Goal: Information Seeking & Learning: Check status

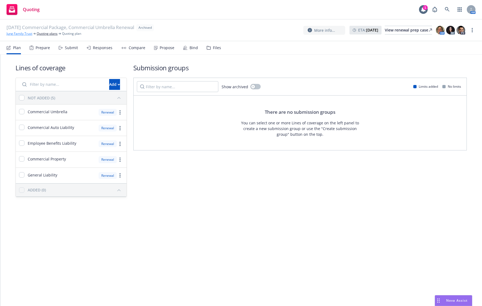
click at [20, 35] on link "Jung Family Trust" at bounding box center [20, 33] width 26 height 5
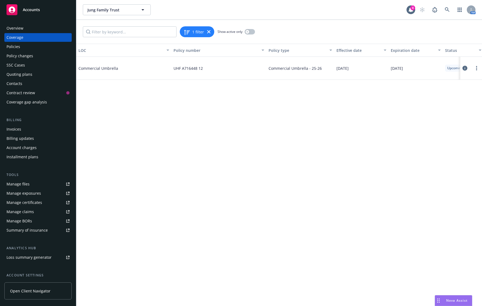
click at [43, 44] on div "Policies" at bounding box center [38, 46] width 63 height 9
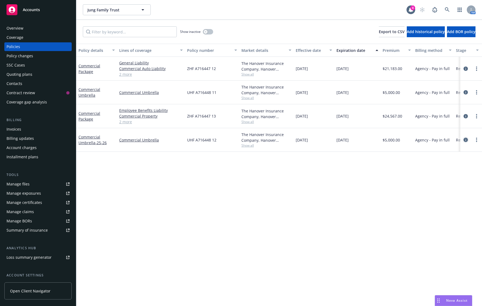
click at [465, 139] on icon "circleInformation" at bounding box center [465, 140] width 4 height 4
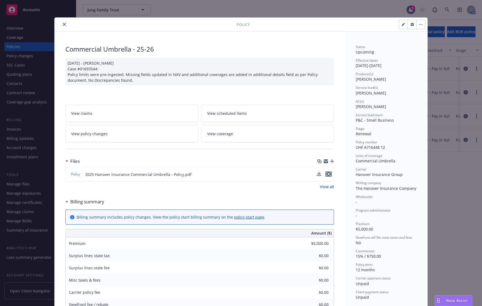
click at [328, 173] on icon "preview file" at bounding box center [328, 174] width 5 height 4
click at [65, 24] on button "close" at bounding box center [64, 24] width 7 height 7
